Goal: Task Accomplishment & Management: Use online tool/utility

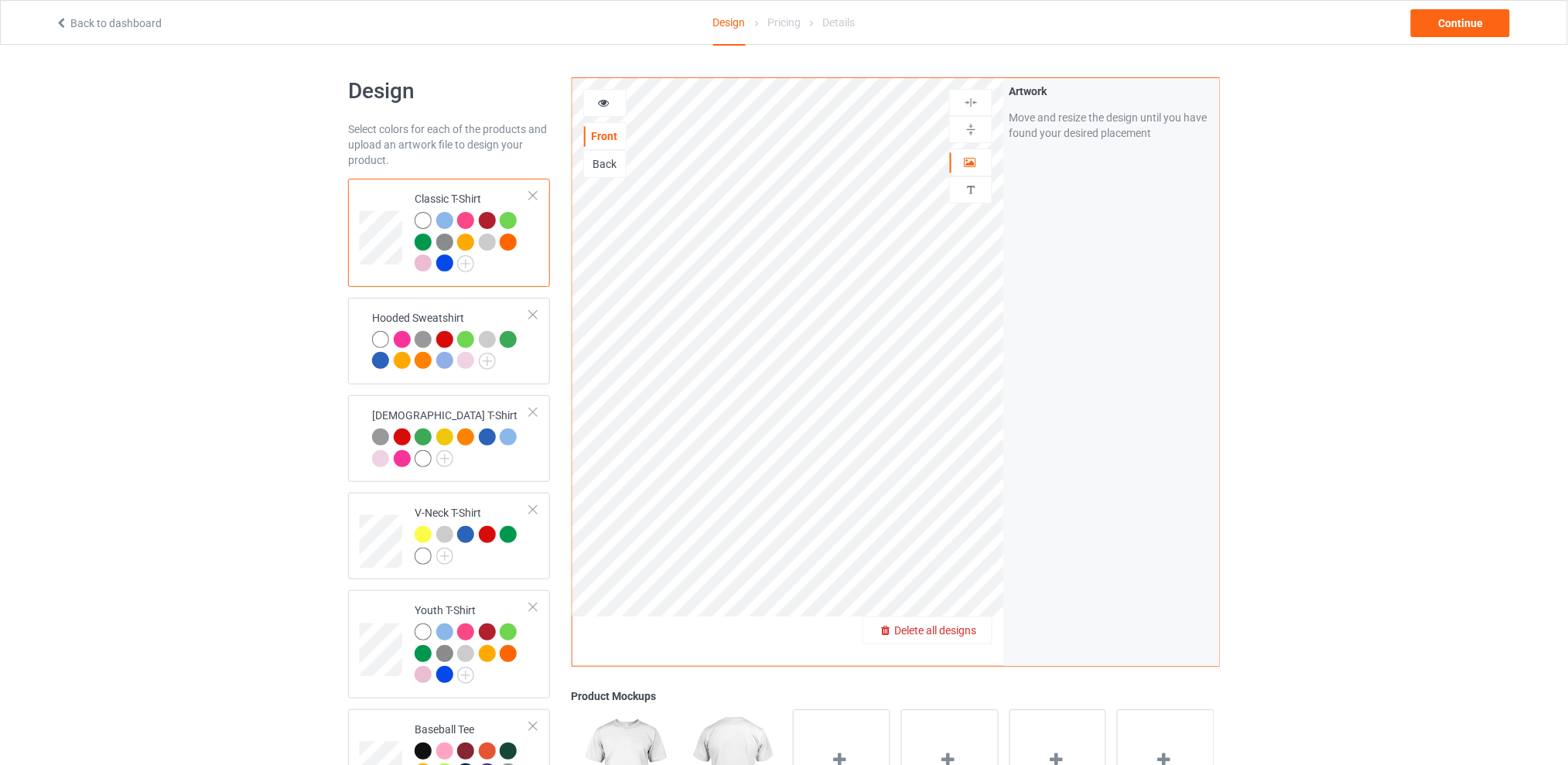
click at [972, 636] on div "Delete all designs" at bounding box center [928, 630] width 129 height 15
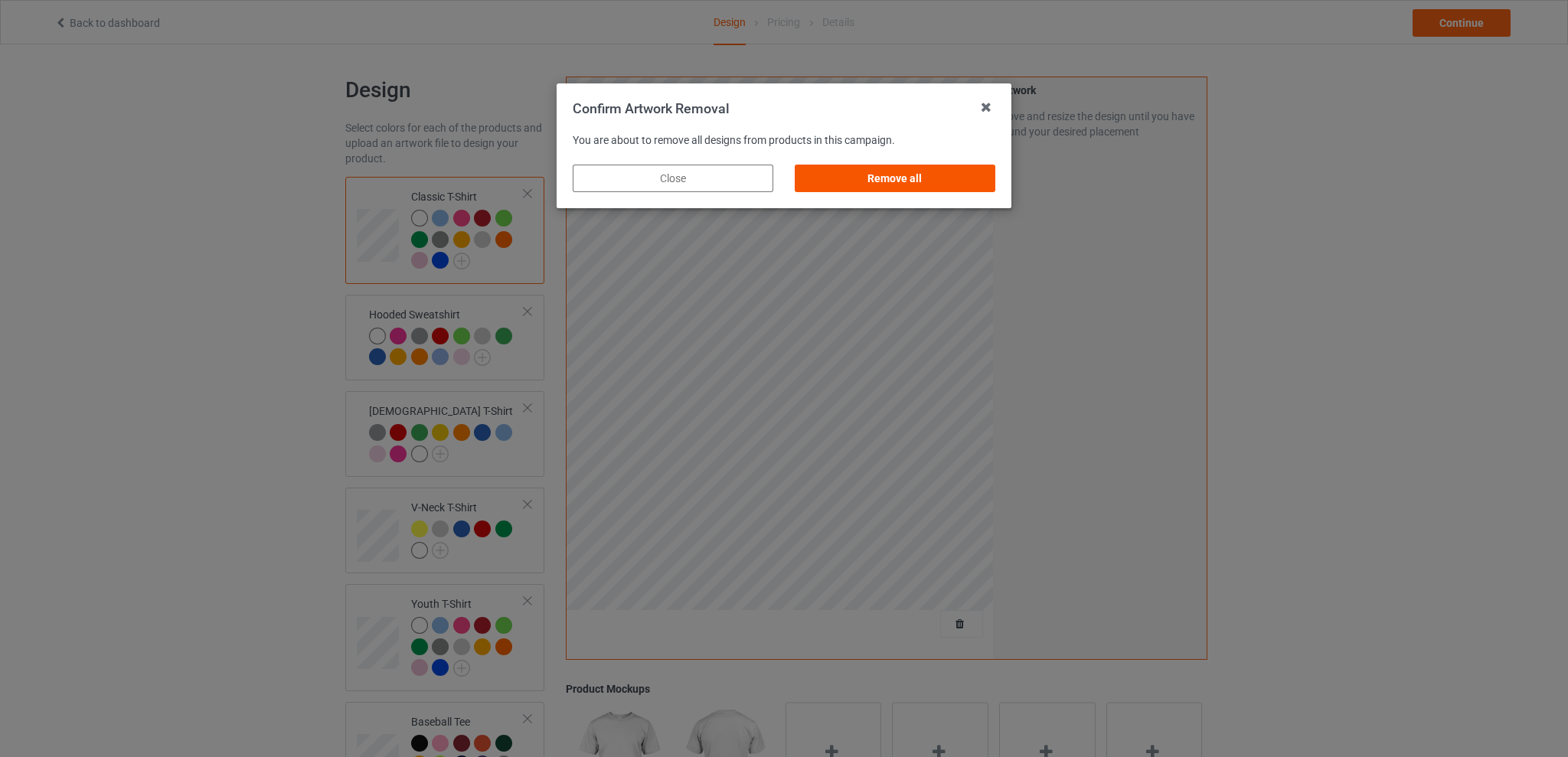
click at [897, 177] on div "Remove all" at bounding box center [895, 178] width 201 height 28
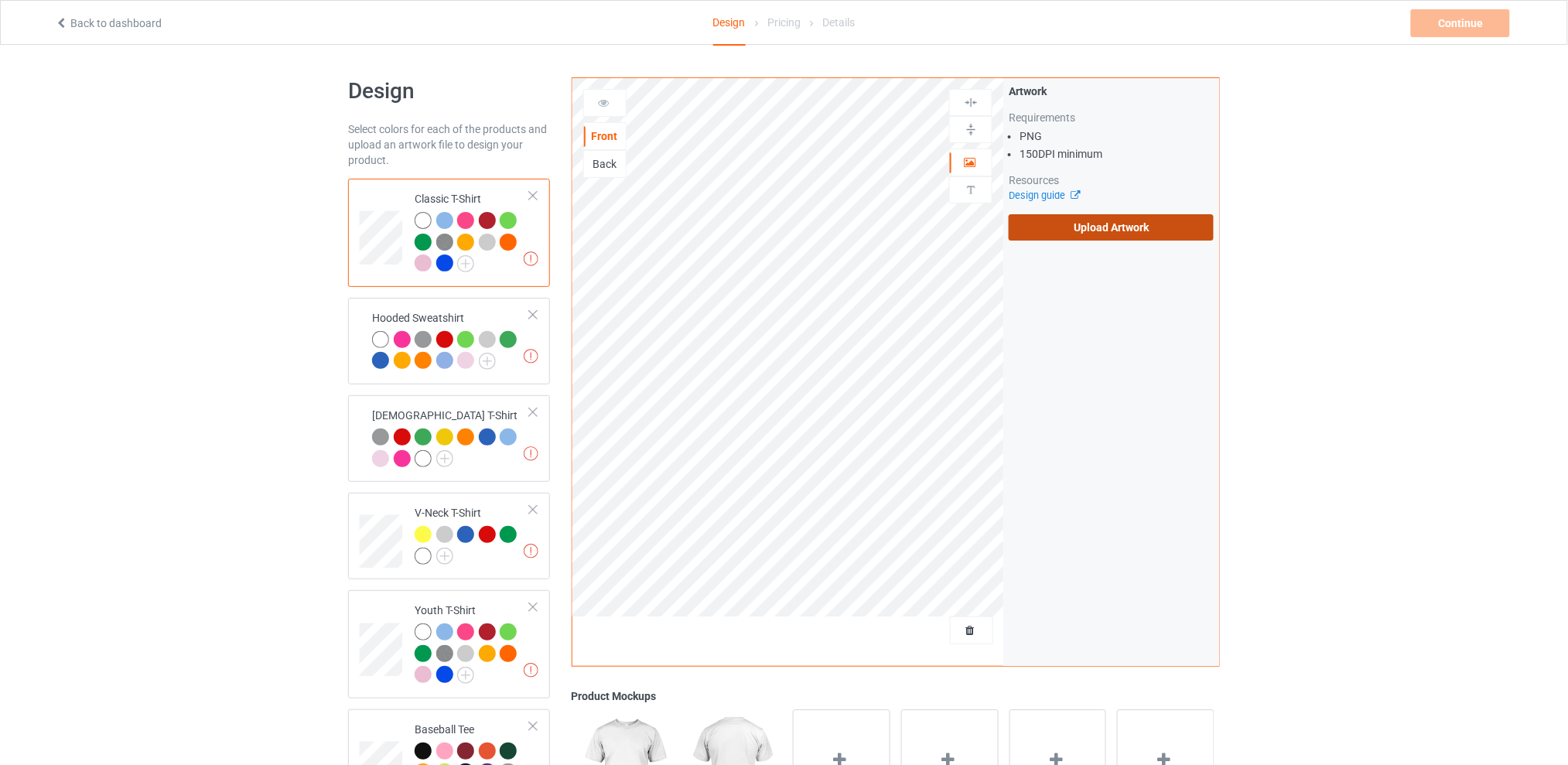
click at [1082, 225] on label "Upload Artwork" at bounding box center [1111, 227] width 205 height 26
click at [0, 0] on input "Upload Artwork" at bounding box center [0, 0] width 0 height 0
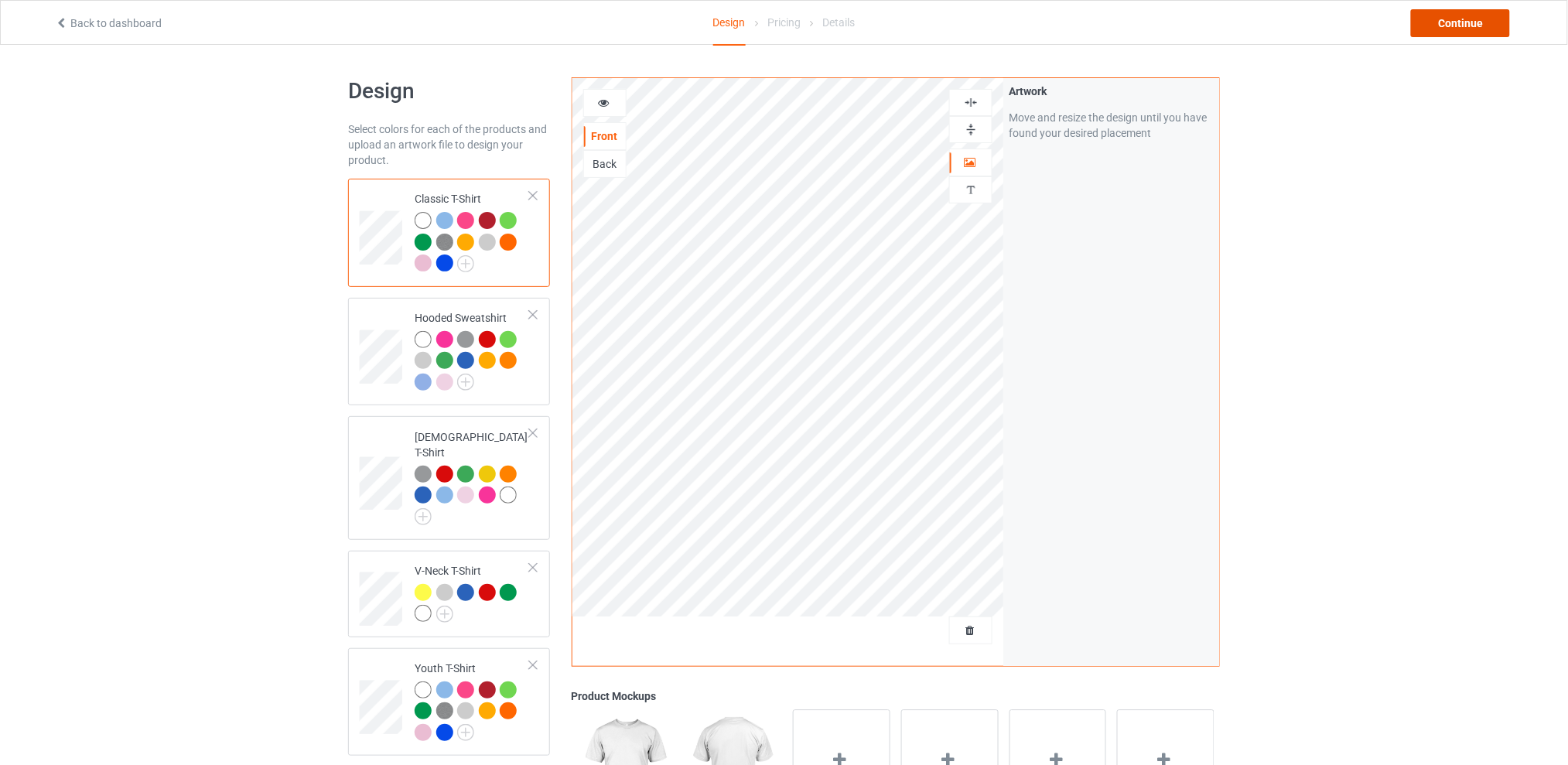
click at [1434, 14] on div "Continue" at bounding box center [1460, 23] width 99 height 28
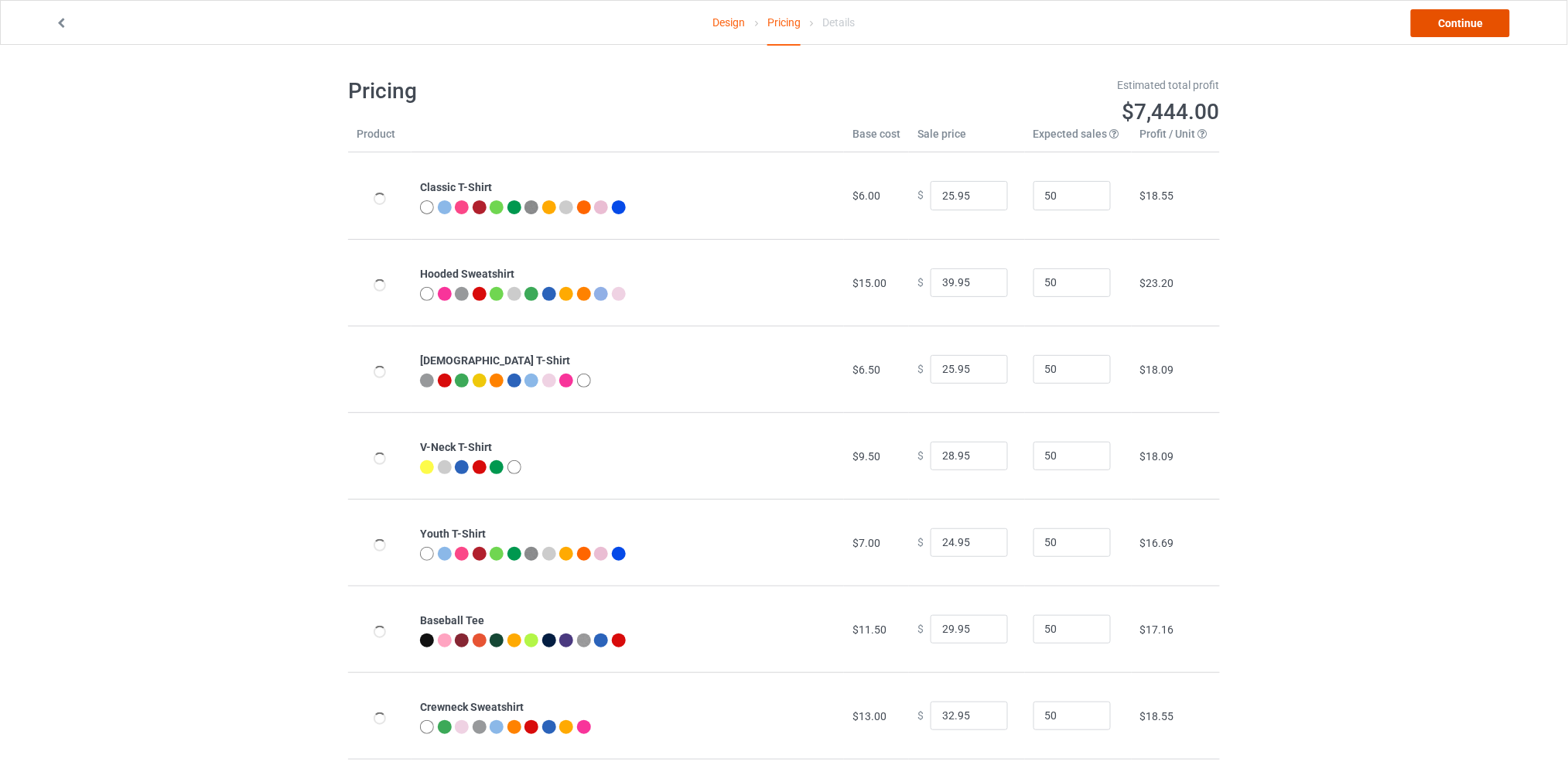
click at [1437, 23] on link "Continue" at bounding box center [1460, 23] width 99 height 28
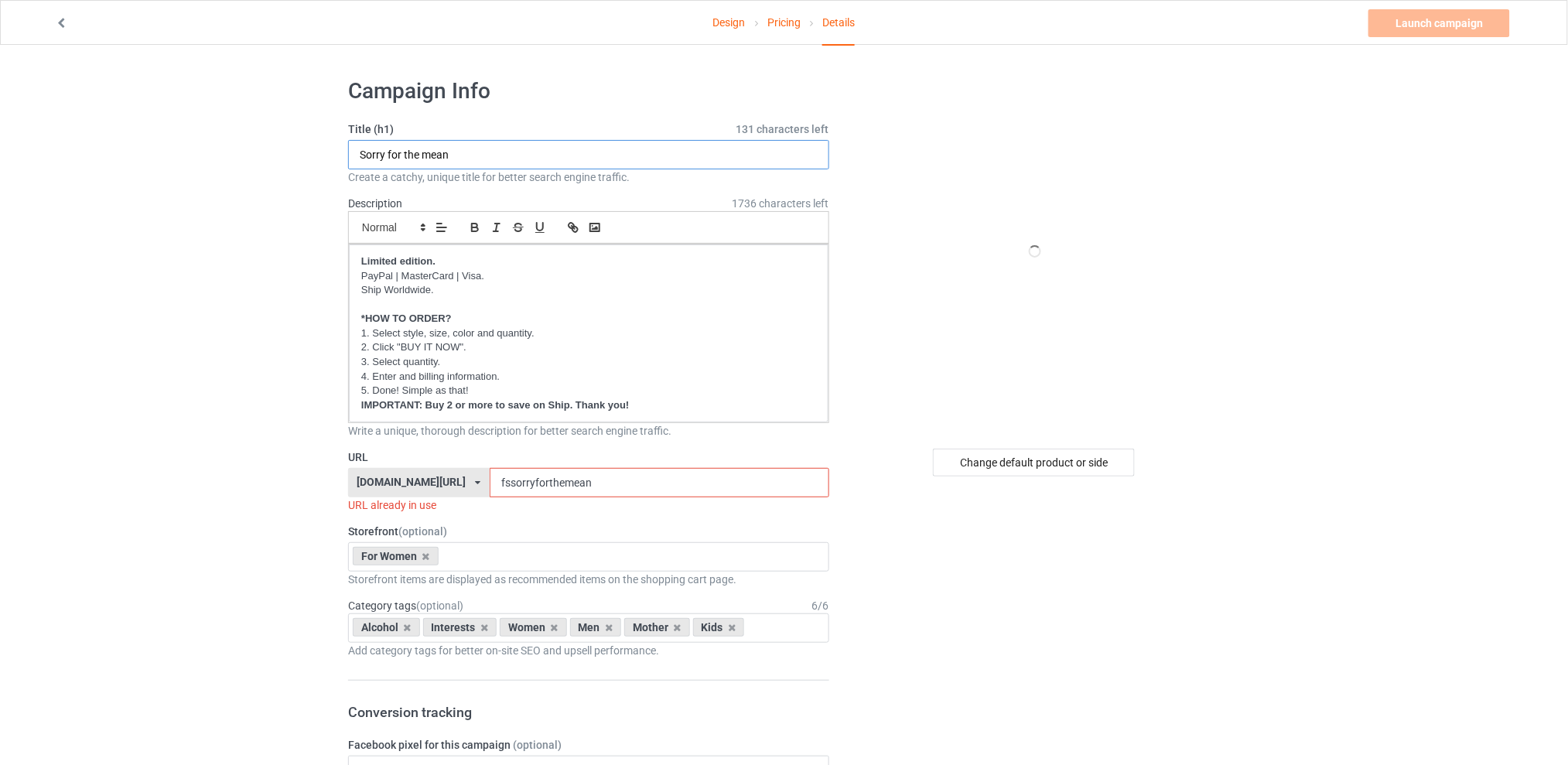
type input "t"
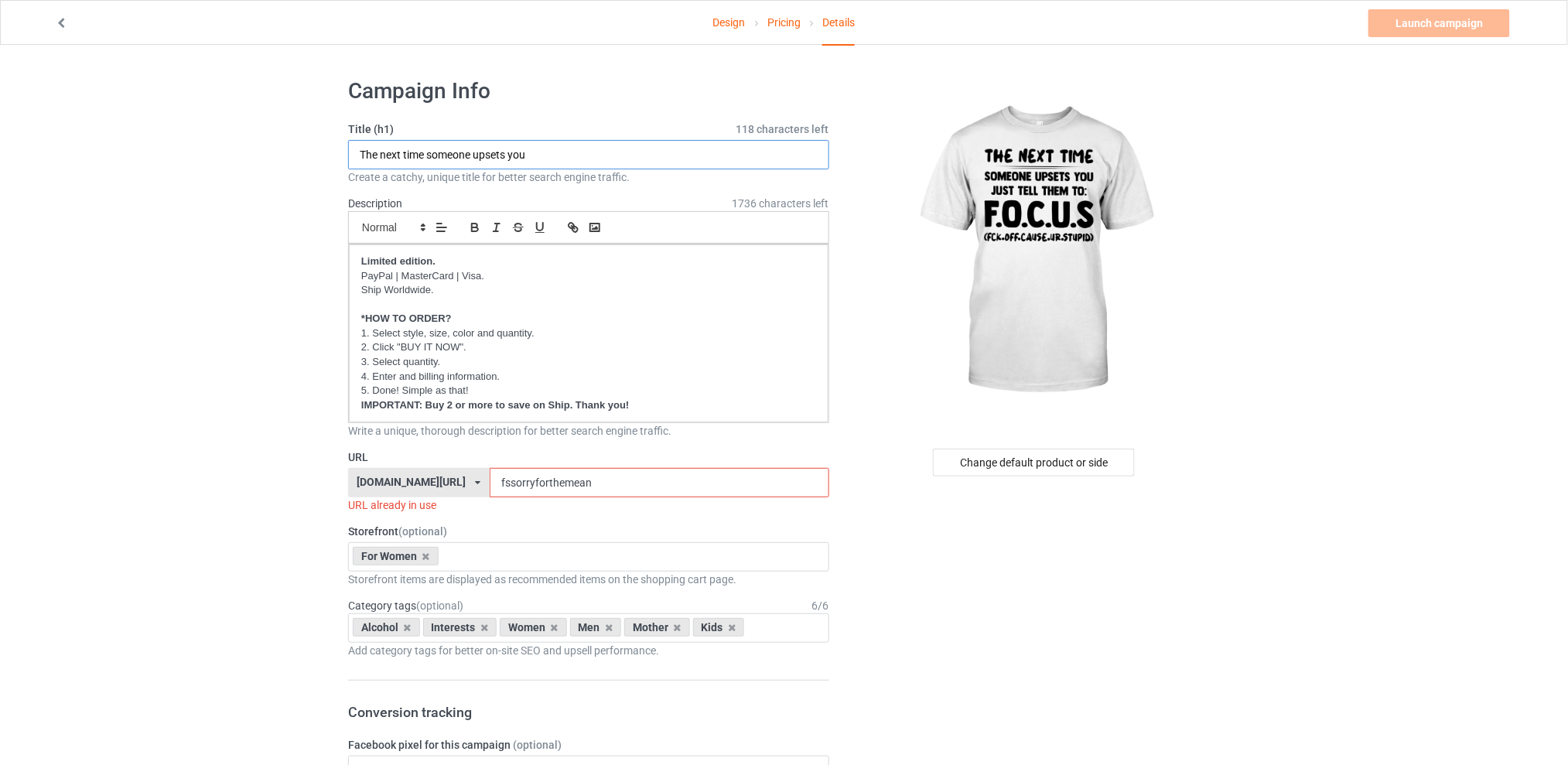
type input "The next time someone upsets you"
drag, startPoint x: 617, startPoint y: 483, endPoint x: 455, endPoint y: 482, distance: 162.0
click at [455, 482] on div "[DOMAIN_NAME][URL] [DOMAIN_NAME][URL] [DOMAIN_NAME][URL] [DOMAIN_NAME][URL] 5d7…" at bounding box center [589, 483] width 482 height 29
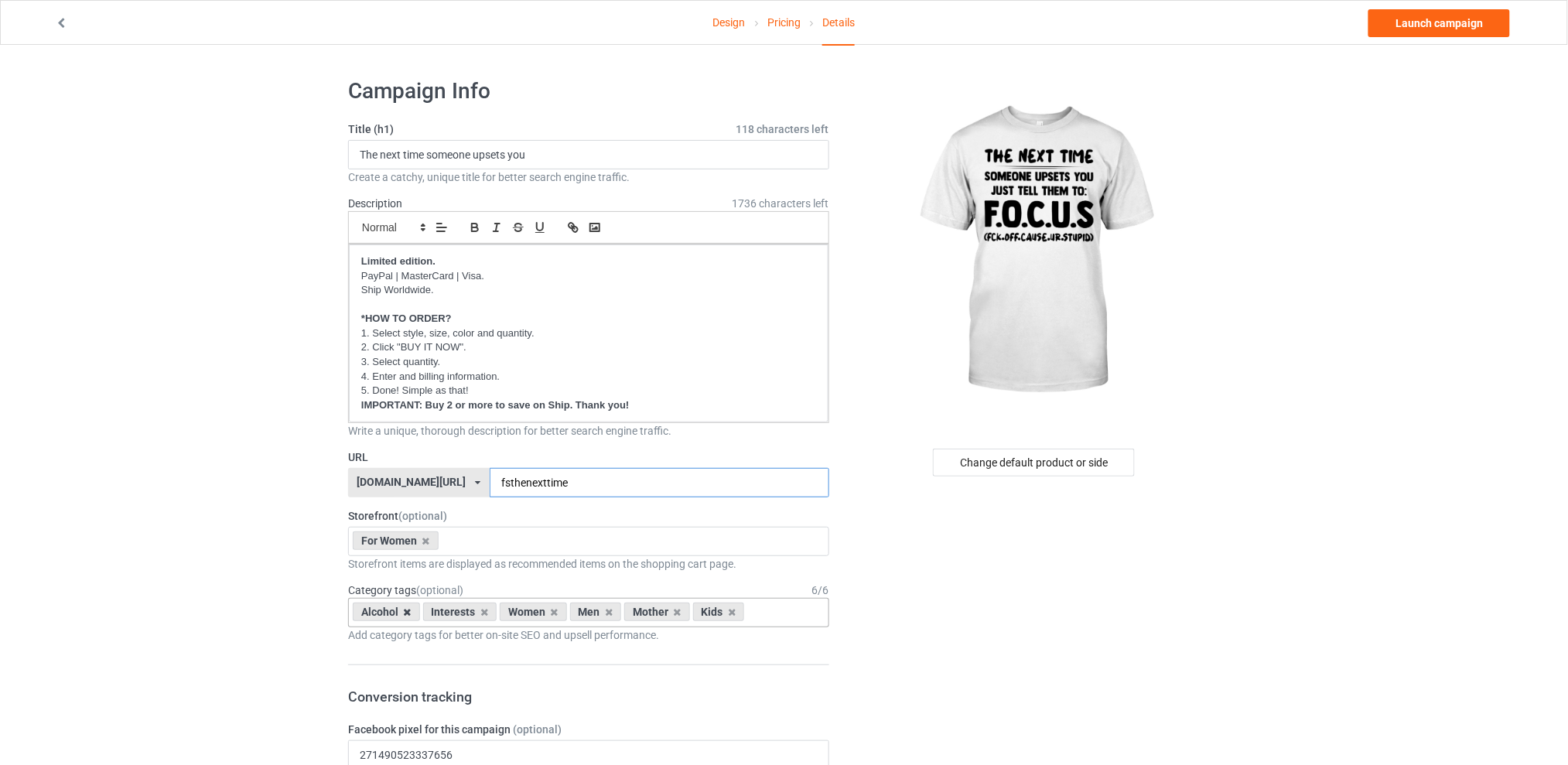
type input "fsthenexttime"
click at [406, 608] on icon at bounding box center [407, 612] width 8 height 10
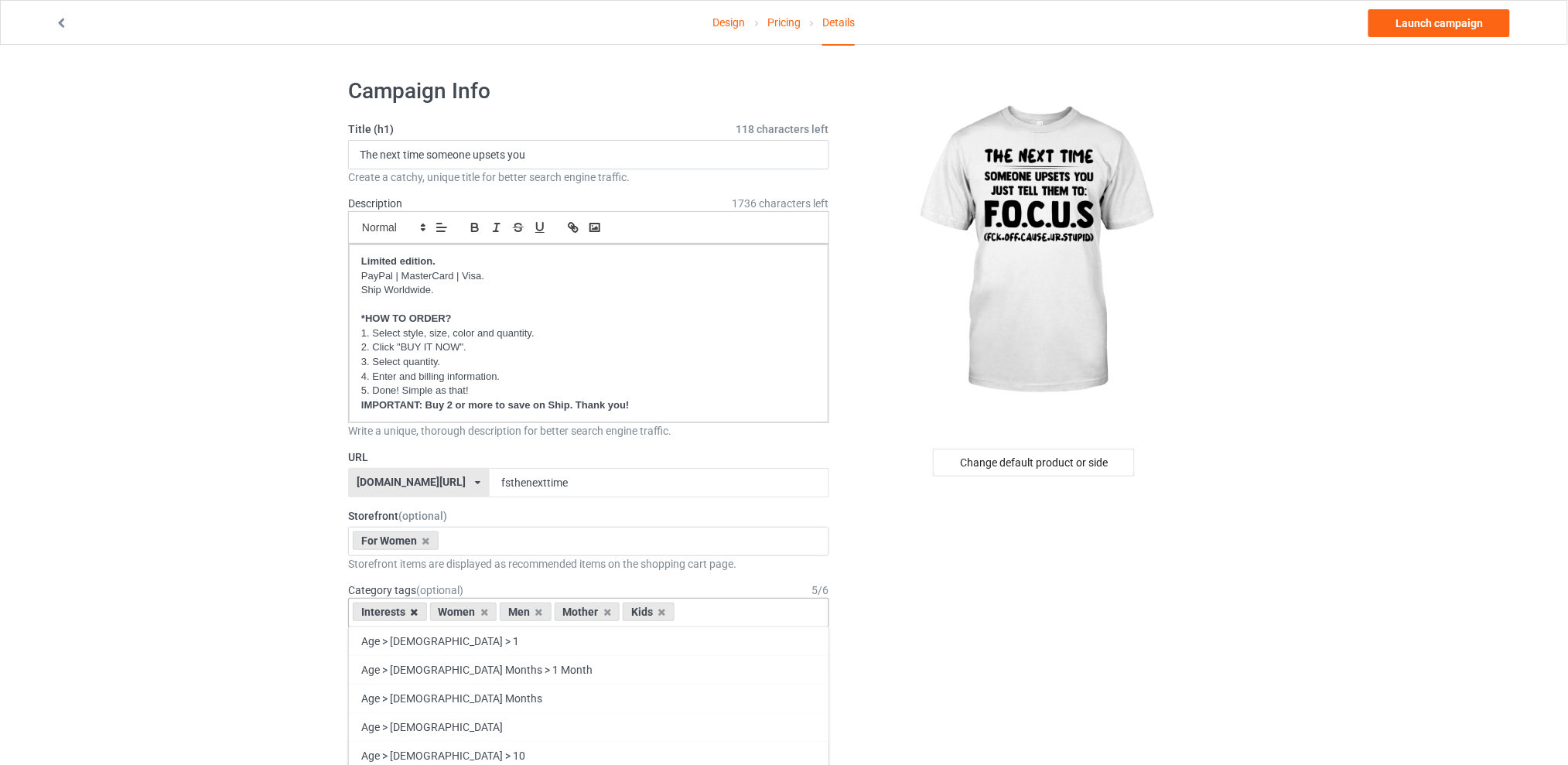
click at [412, 612] on icon at bounding box center [415, 612] width 8 height 10
click at [460, 612] on icon at bounding box center [462, 612] width 8 height 10
click at [473, 615] on icon at bounding box center [475, 612] width 8 height 10
click at [462, 612] on icon at bounding box center [462, 612] width 8 height 10
click at [1035, 461] on div "Change default product or side" at bounding box center [1034, 463] width 202 height 28
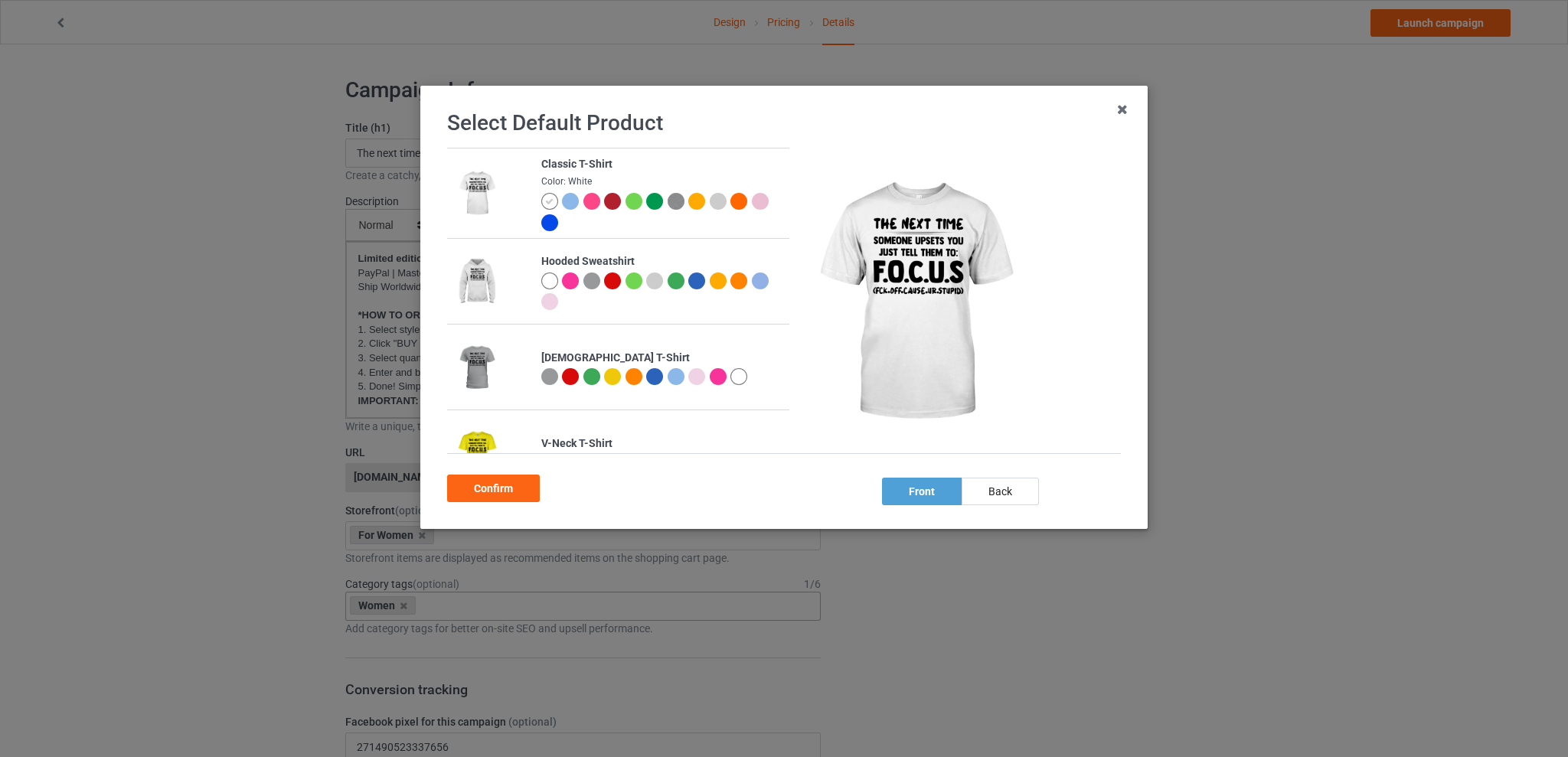
scroll to position [386, 0]
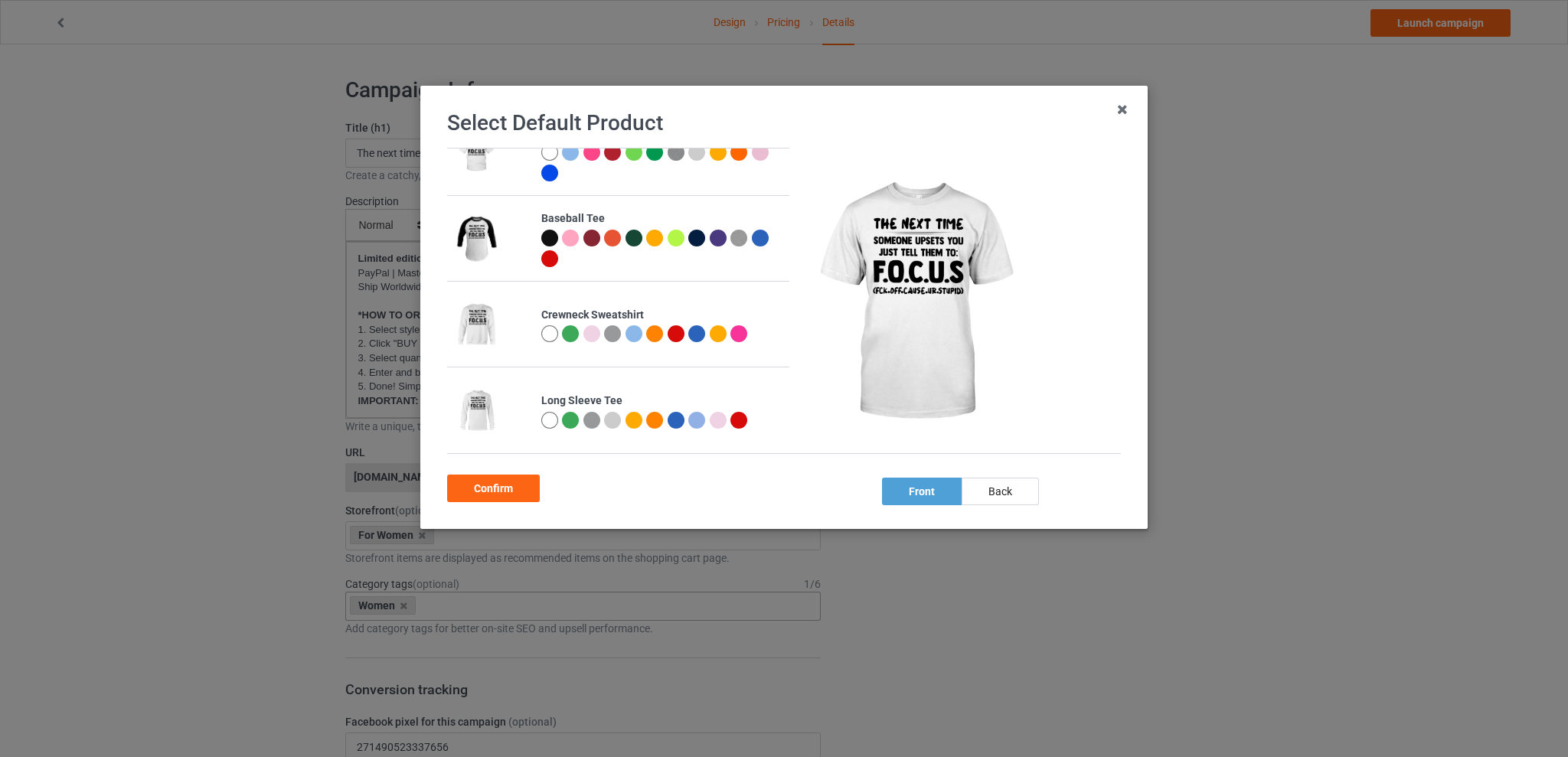
click at [568, 331] on div at bounding box center [570, 333] width 17 height 17
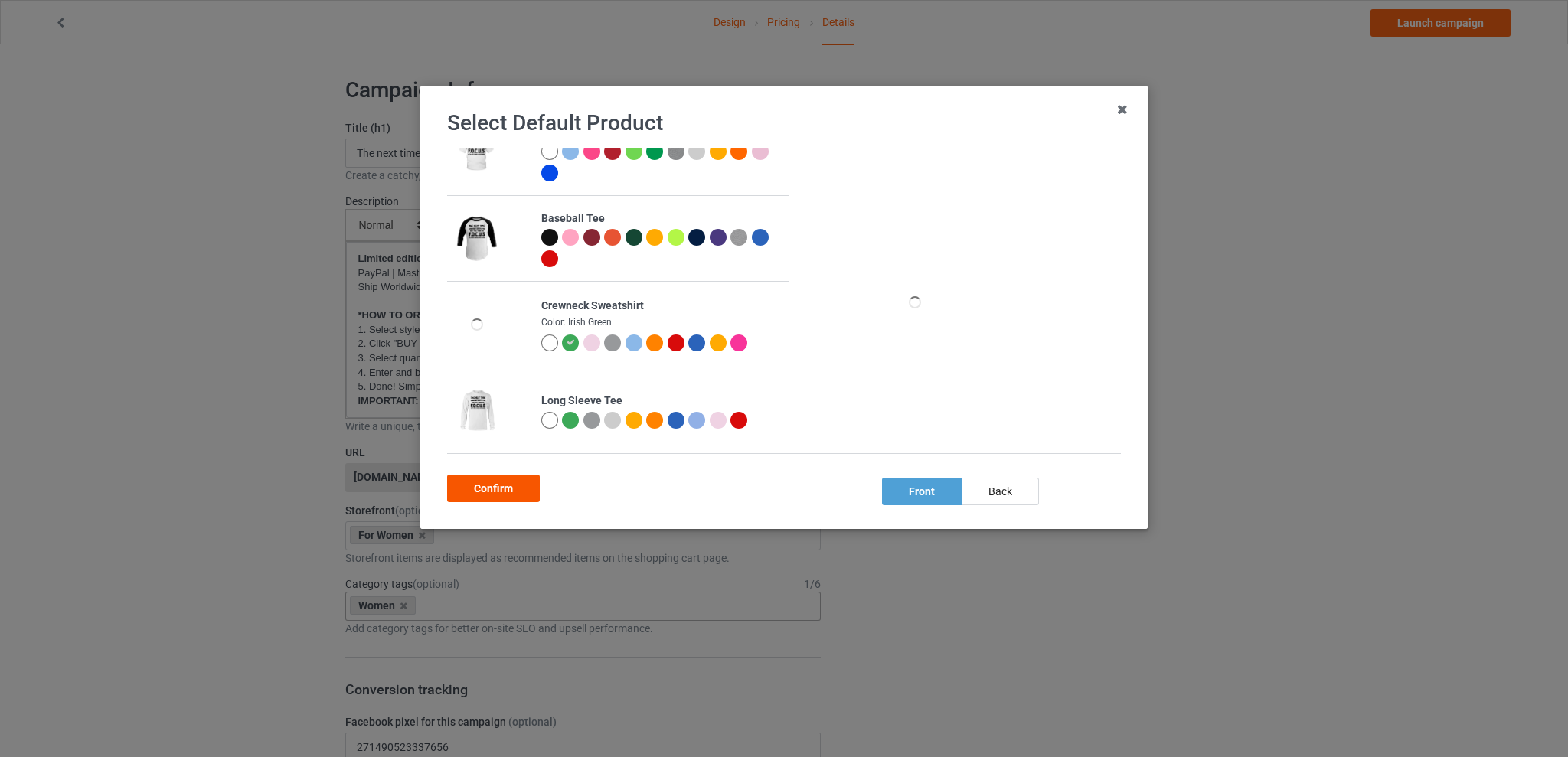
click at [485, 489] on div "Confirm" at bounding box center [493, 488] width 92 height 28
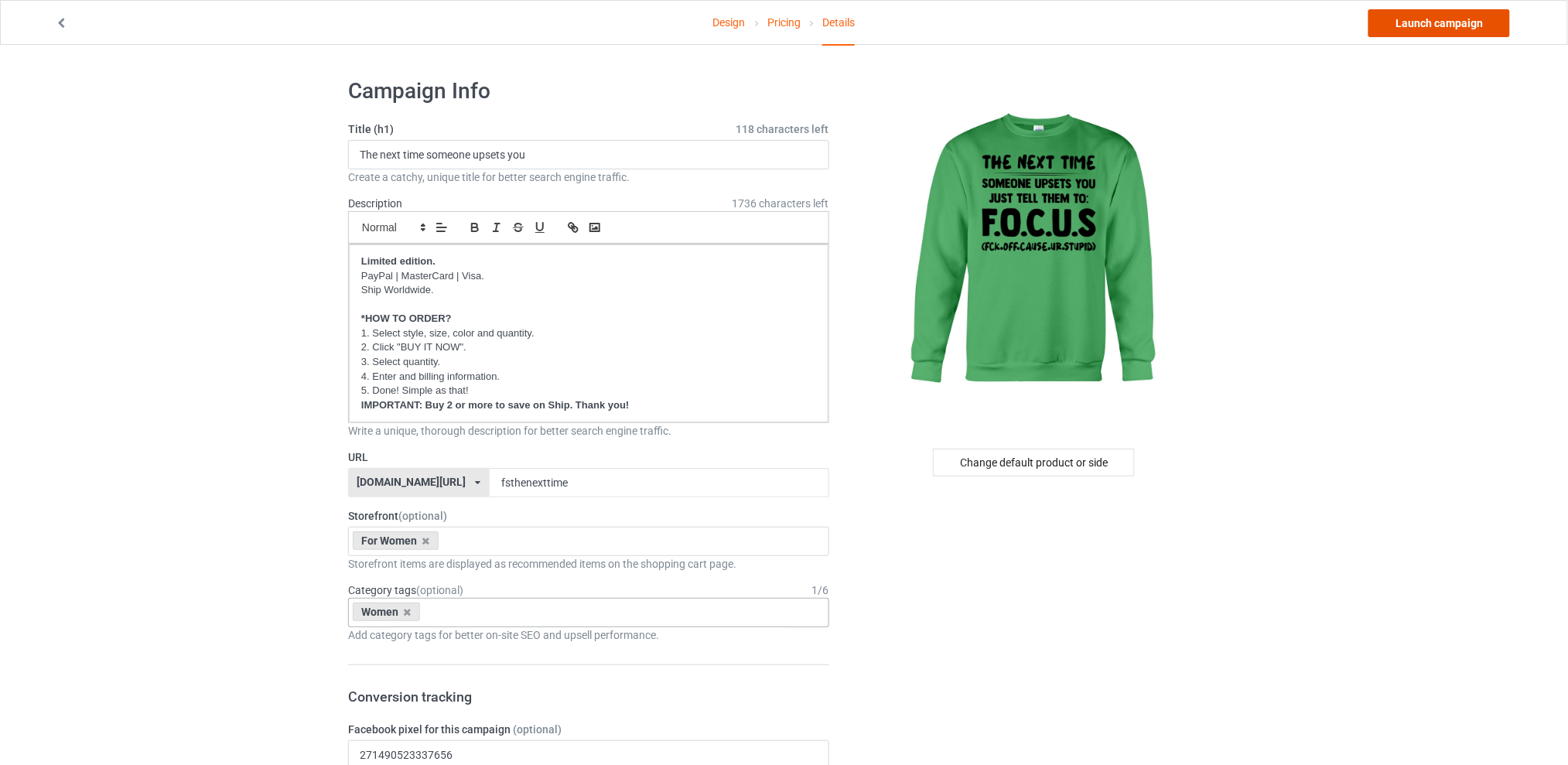
click at [1424, 32] on link "Launch campaign" at bounding box center [1439, 23] width 141 height 28
